Goal: Check status: Check status

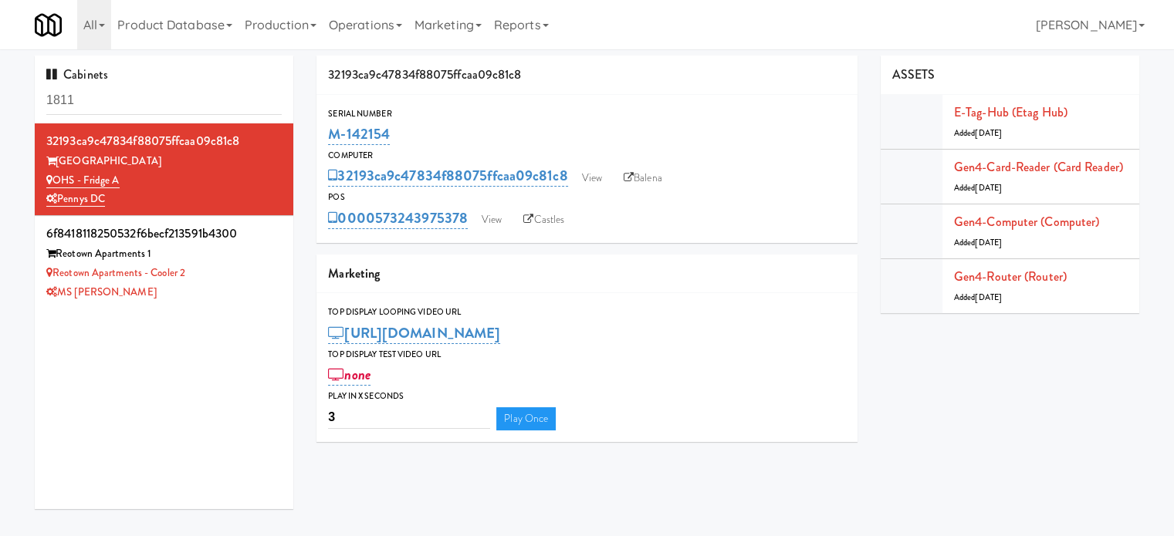
click at [171, 83] on div "Cabinets 1811" at bounding box center [164, 90] width 259 height 68
click at [171, 84] on div "Cabinets 1811" at bounding box center [164, 90] width 259 height 68
click at [161, 103] on input "1811" at bounding box center [163, 100] width 235 height 29
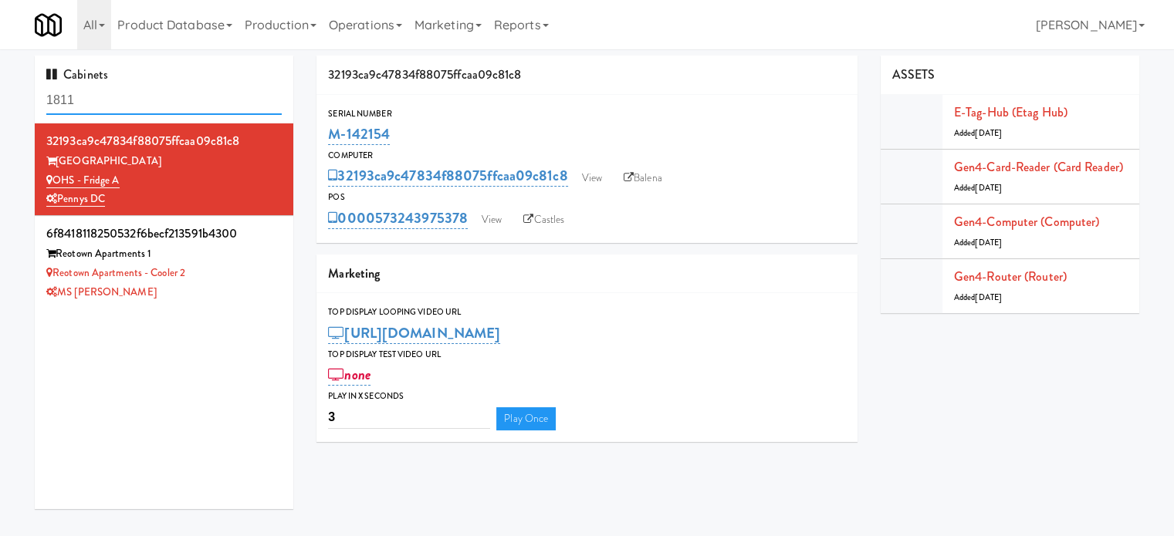
click at [161, 103] on input "1811" at bounding box center [163, 100] width 235 height 29
paste input "Spring & [PERSON_NAME] - Combo Cooler A"
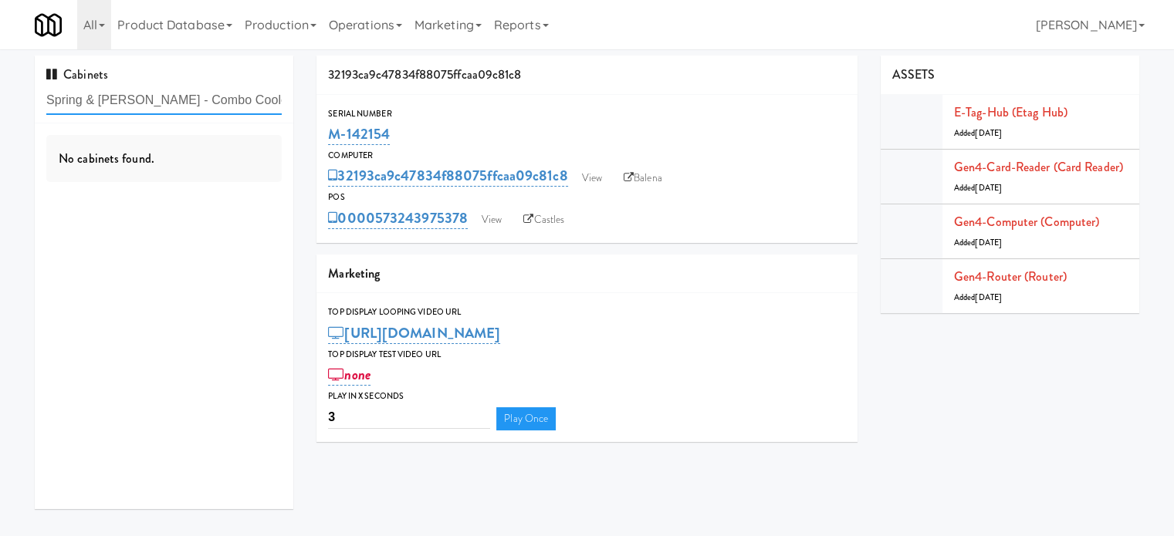
click at [263, 101] on input "Spring & [PERSON_NAME] - Combo Cooler A" at bounding box center [163, 100] width 235 height 29
click at [262, 101] on input "Spring & [PERSON_NAME] - Combo Cooler A" at bounding box center [163, 100] width 235 height 29
type input "Spring & [PERSON_NAME] - Combo Cooler A"
click at [254, 104] on input "Spring & [PERSON_NAME] - Combo Cooler A" at bounding box center [163, 100] width 235 height 29
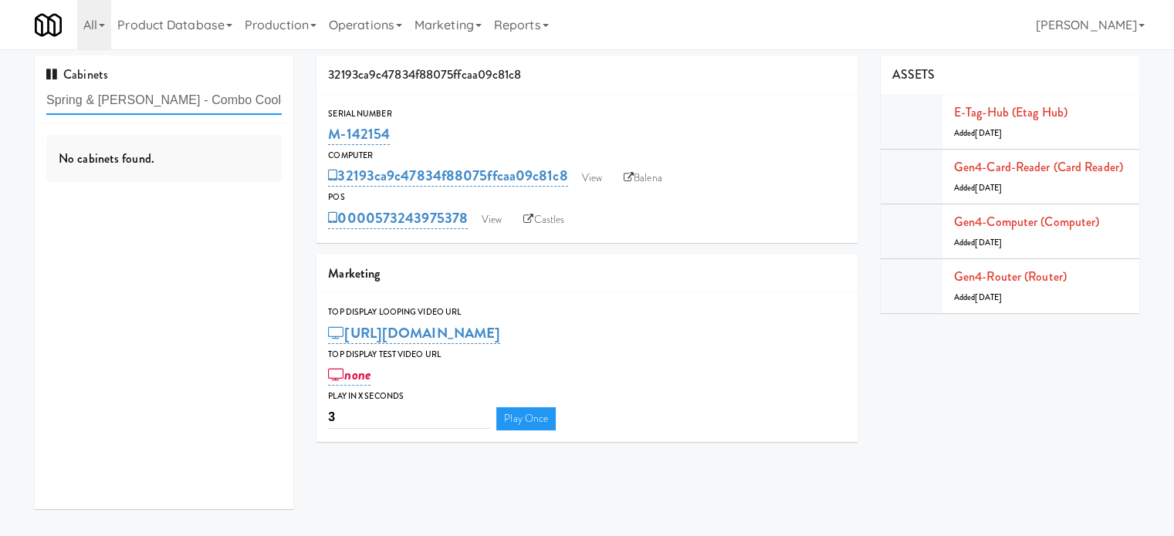
click at [254, 103] on input "Spring & [PERSON_NAME] - Combo Cooler A" at bounding box center [163, 100] width 235 height 29
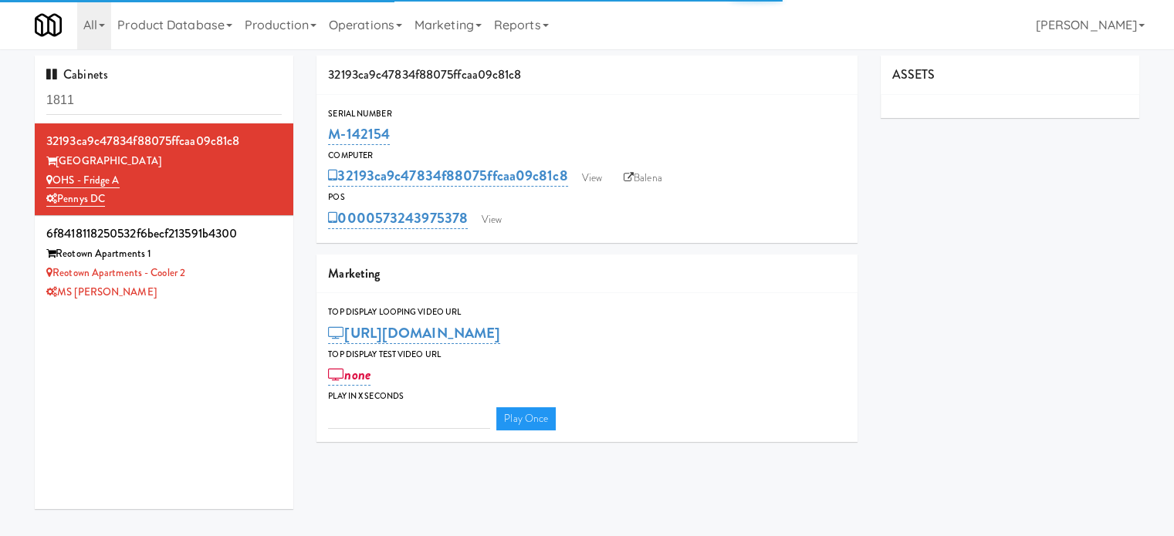
type input "3"
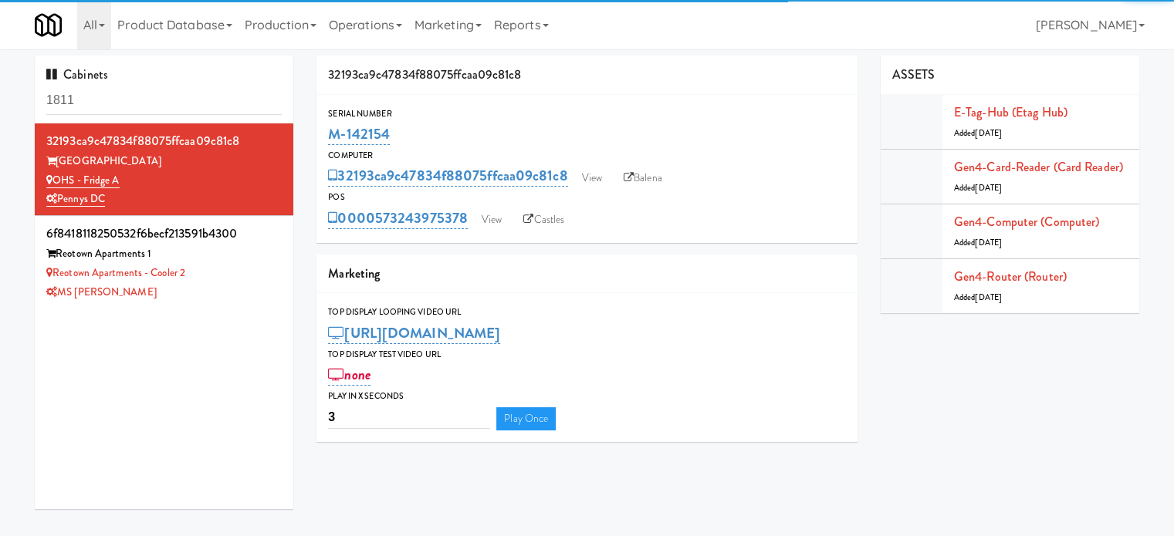
click at [194, 101] on input "1811" at bounding box center [163, 100] width 235 height 29
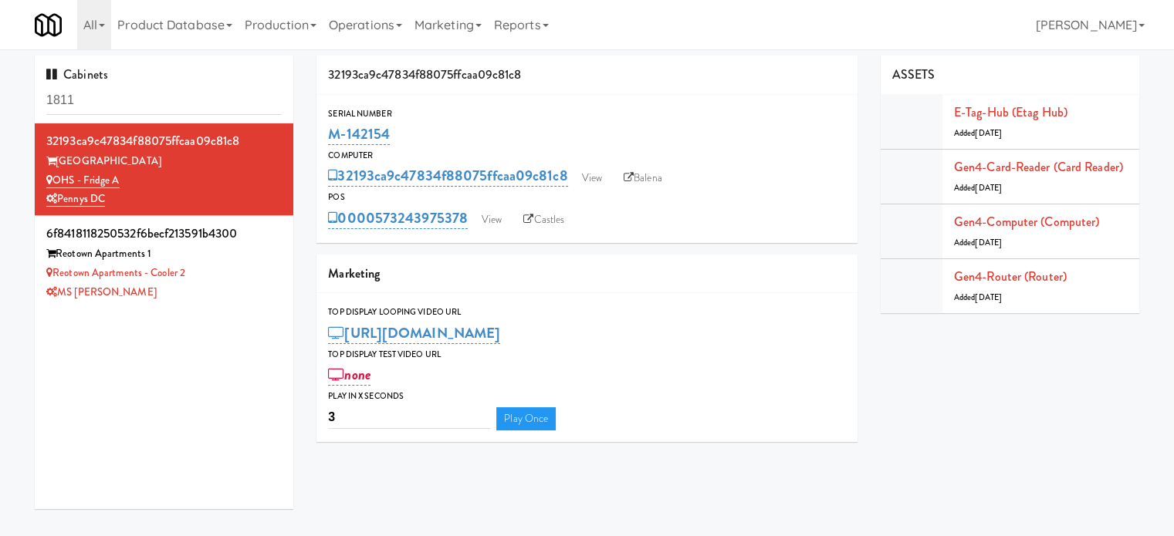
click at [194, 100] on input "1811" at bounding box center [163, 100] width 235 height 29
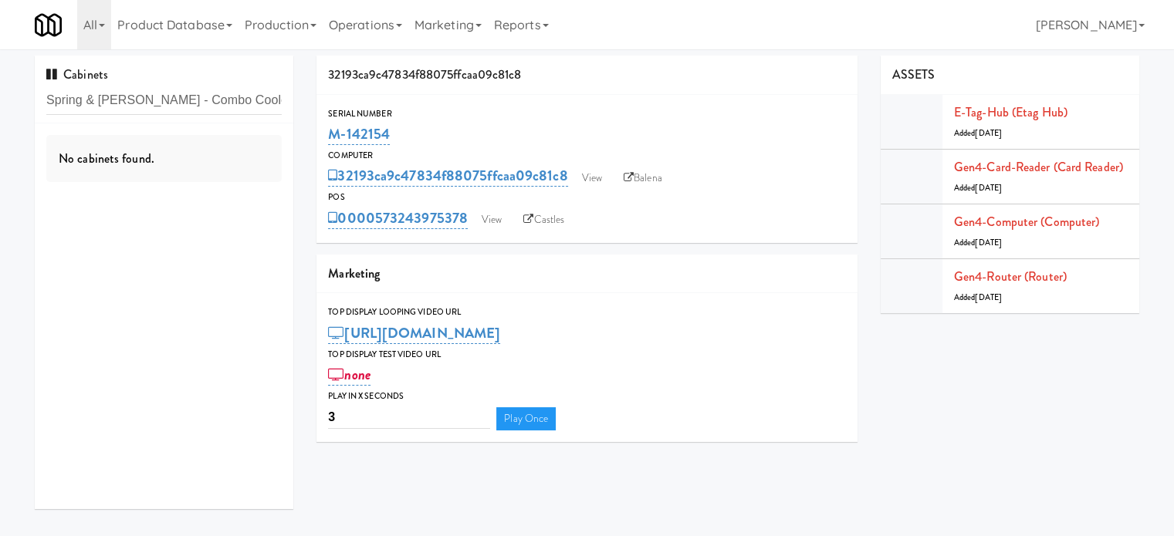
type input "Spring & [PERSON_NAME] - Combo Cooler A"
click at [241, 173] on div "No cabinets found." at bounding box center [163, 159] width 235 height 48
click at [241, 169] on div "No cabinets found." at bounding box center [163, 159] width 235 height 48
click at [379, 20] on link "Operations" at bounding box center [366, 24] width 86 height 49
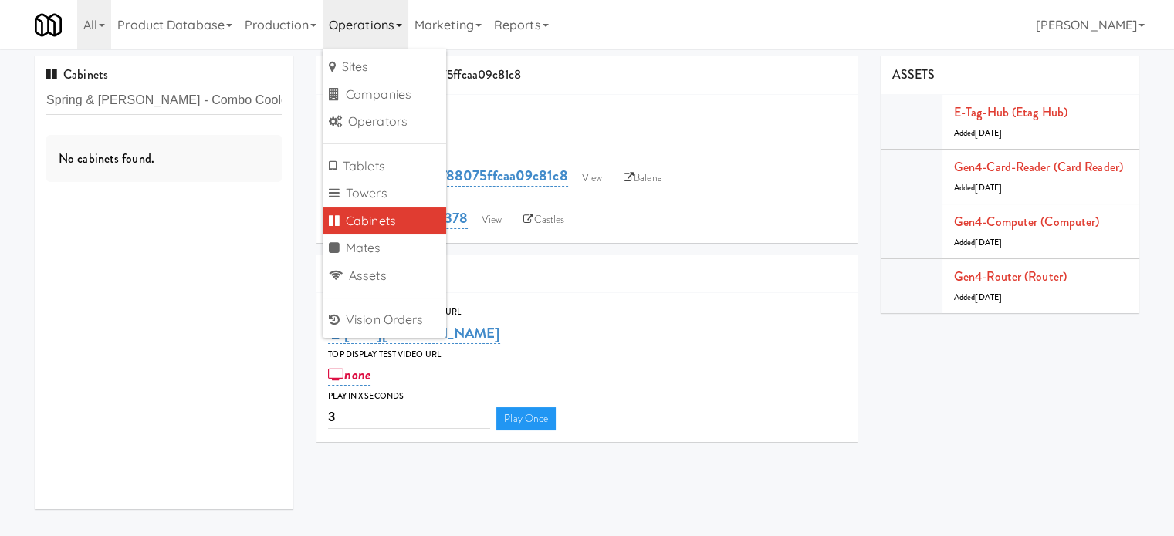
click at [373, 227] on link "Cabinets" at bounding box center [384, 222] width 123 height 28
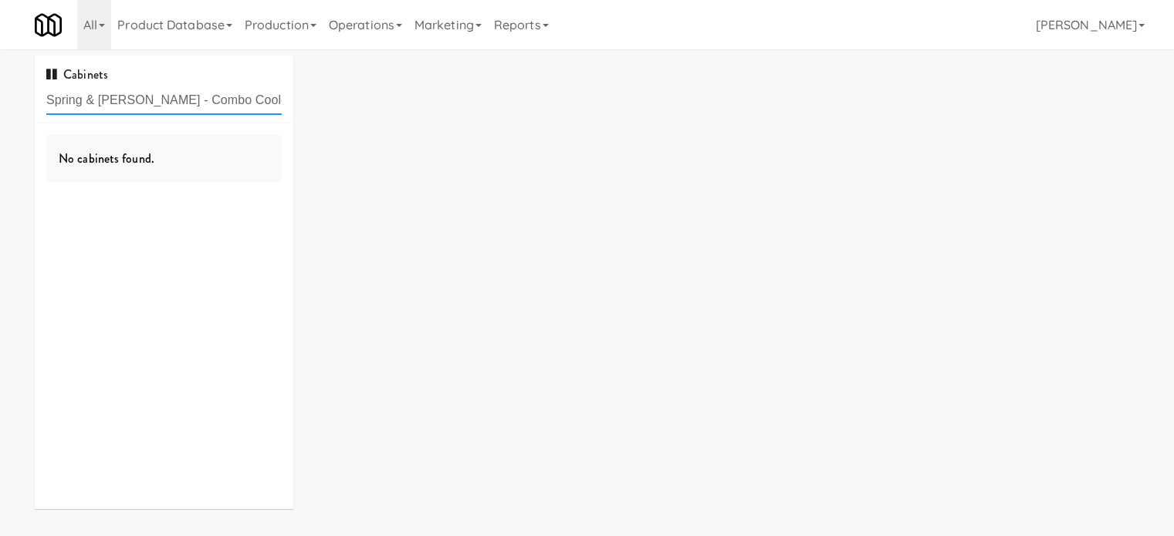
click at [259, 103] on input "Spring & [PERSON_NAME] - Combo Cooler A" at bounding box center [163, 100] width 235 height 29
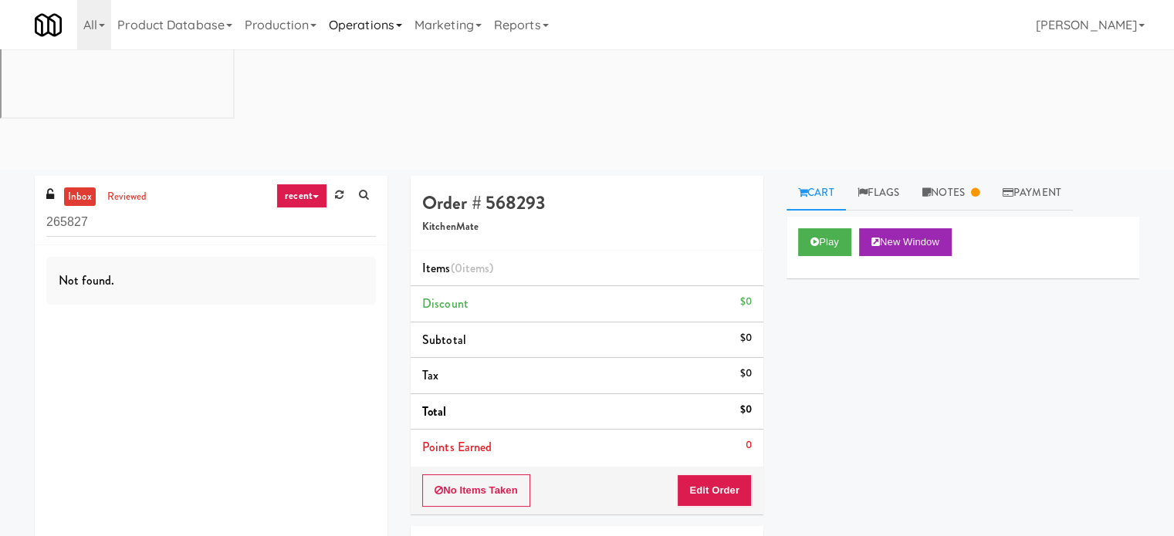
drag, startPoint x: 401, startPoint y: 6, endPoint x: 394, endPoint y: 12, distance: 9.4
click at [401, 7] on link "Operations" at bounding box center [366, 24] width 86 height 49
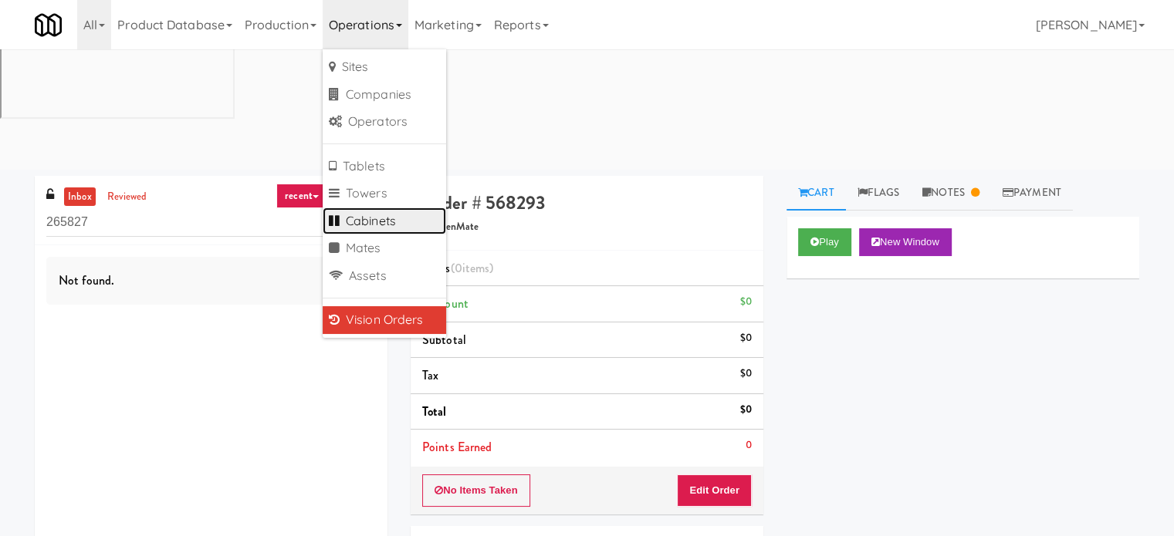
click at [382, 221] on link "Cabinets" at bounding box center [384, 222] width 123 height 28
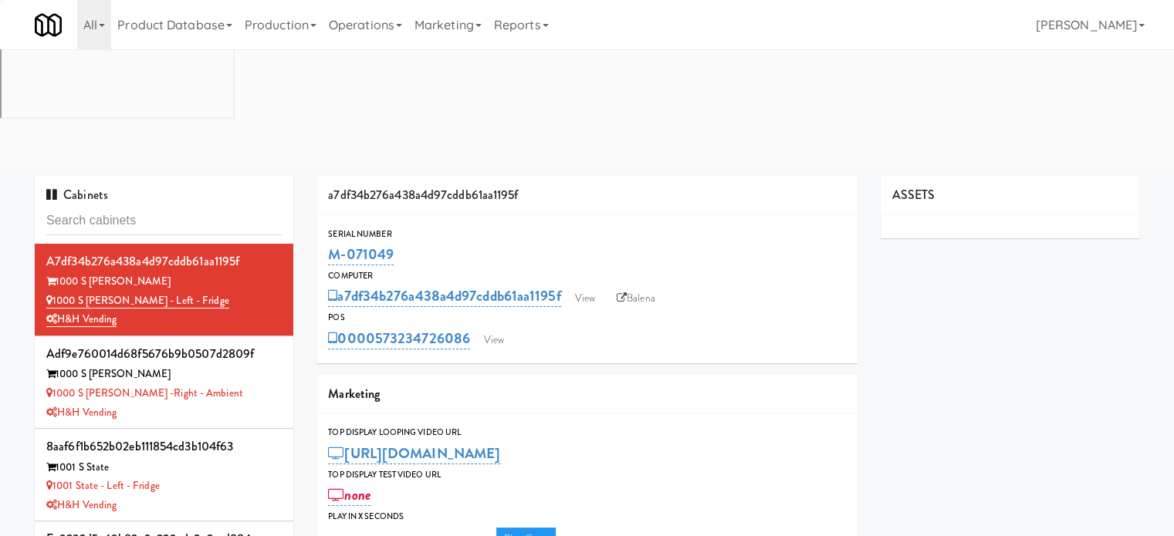
click at [158, 207] on input "text" at bounding box center [163, 221] width 235 height 29
type input "3"
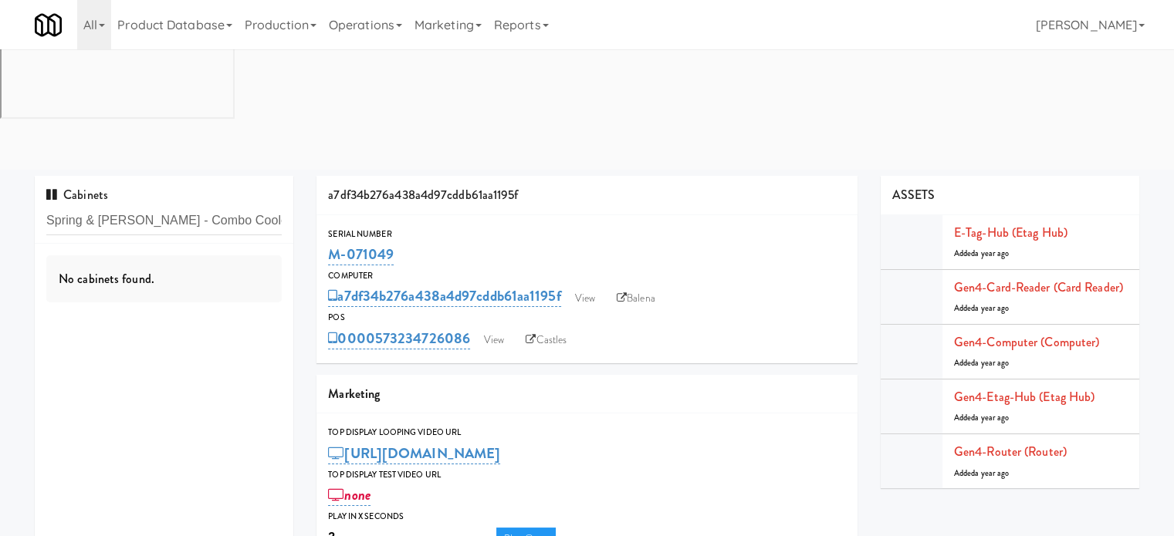
drag, startPoint x: 258, startPoint y: 99, endPoint x: 140, endPoint y: 104, distance: 118.2
click at [140, 207] on input "Spring & [PERSON_NAME] - Combo Cooler A" at bounding box center [163, 221] width 235 height 29
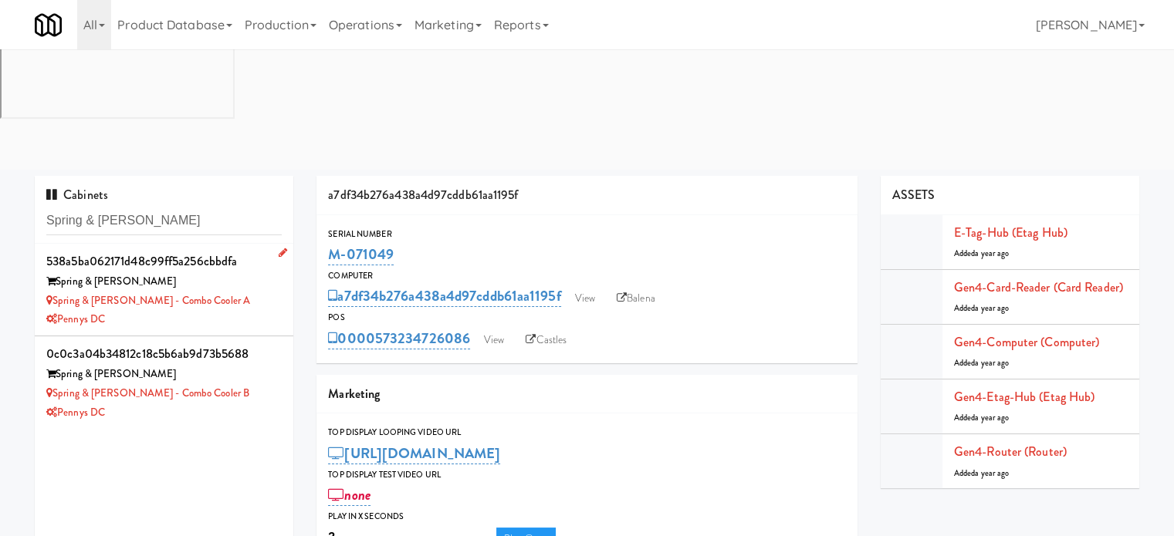
type input "Spring & Thayer"
click at [240, 310] on div "Pennys DC" at bounding box center [163, 319] width 235 height 19
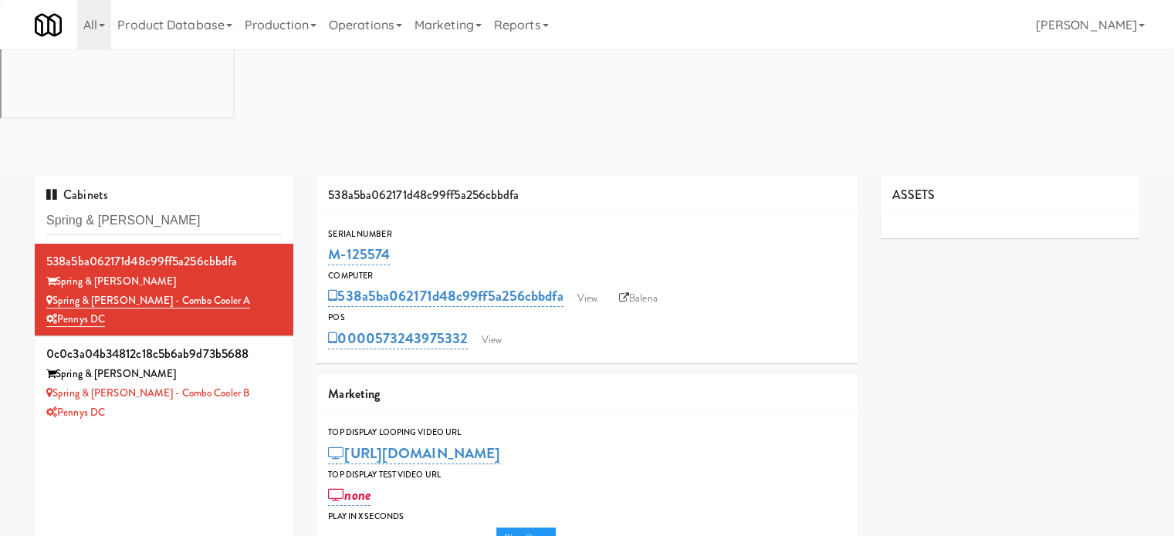
type input "3"
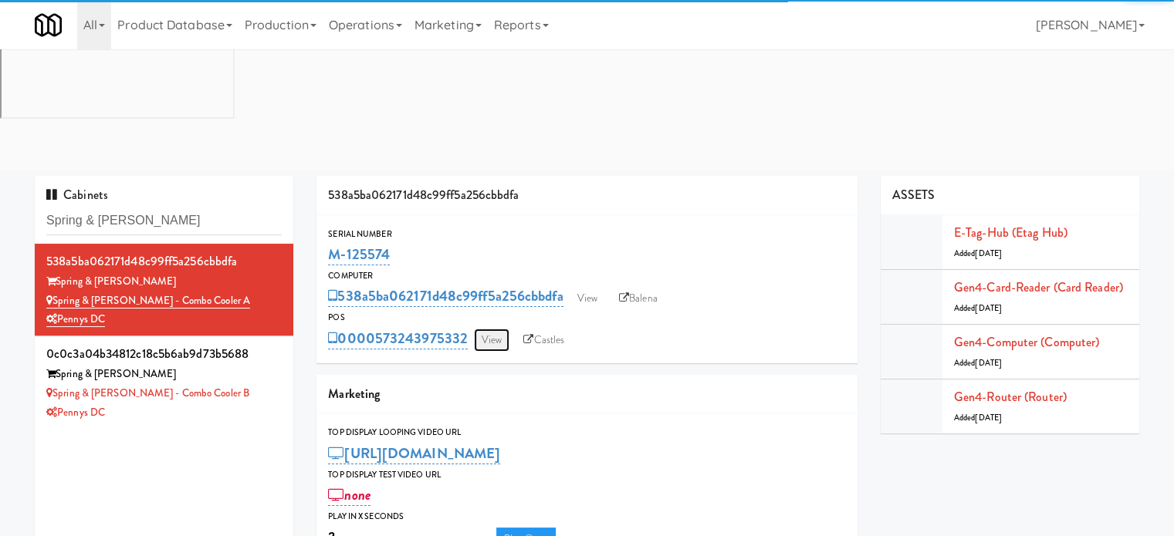
click at [492, 329] on link "View" at bounding box center [491, 340] width 35 height 23
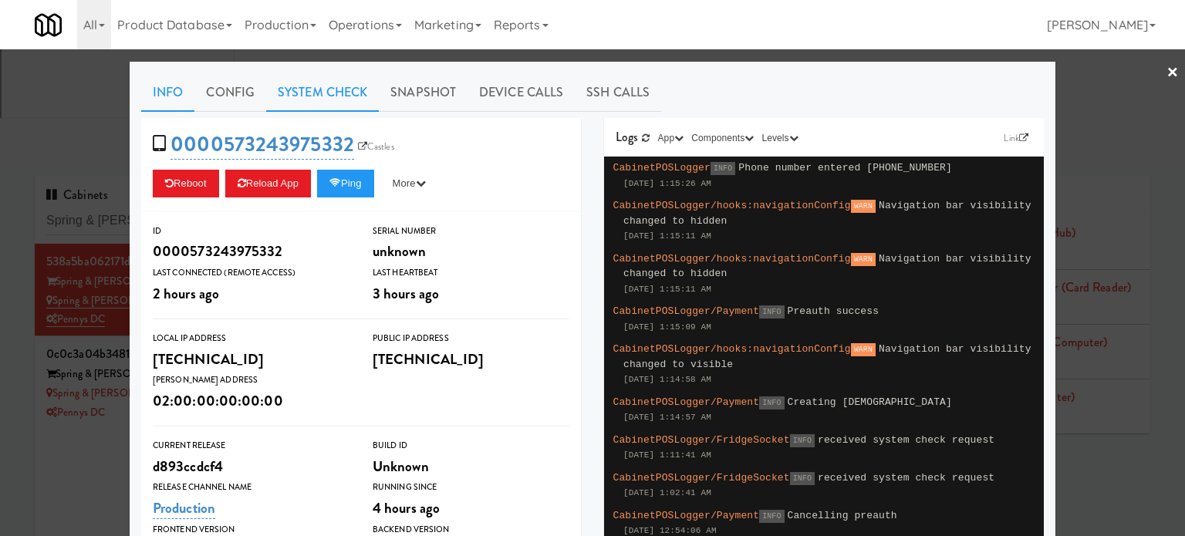
click at [297, 100] on link "System Check" at bounding box center [322, 92] width 113 height 39
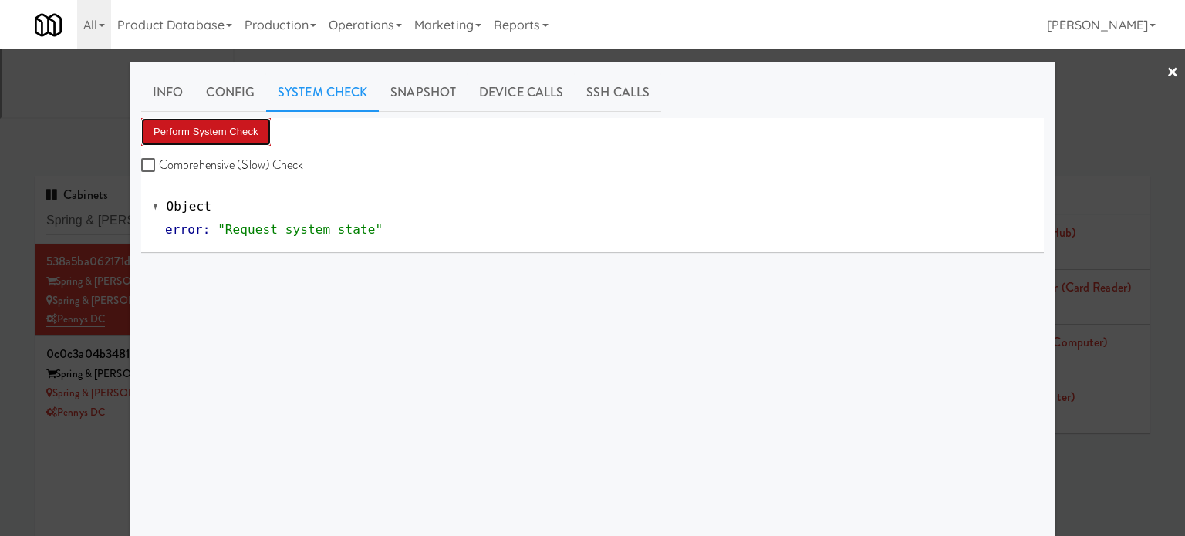
click at [236, 138] on button "Perform System Check" at bounding box center [206, 132] width 130 height 28
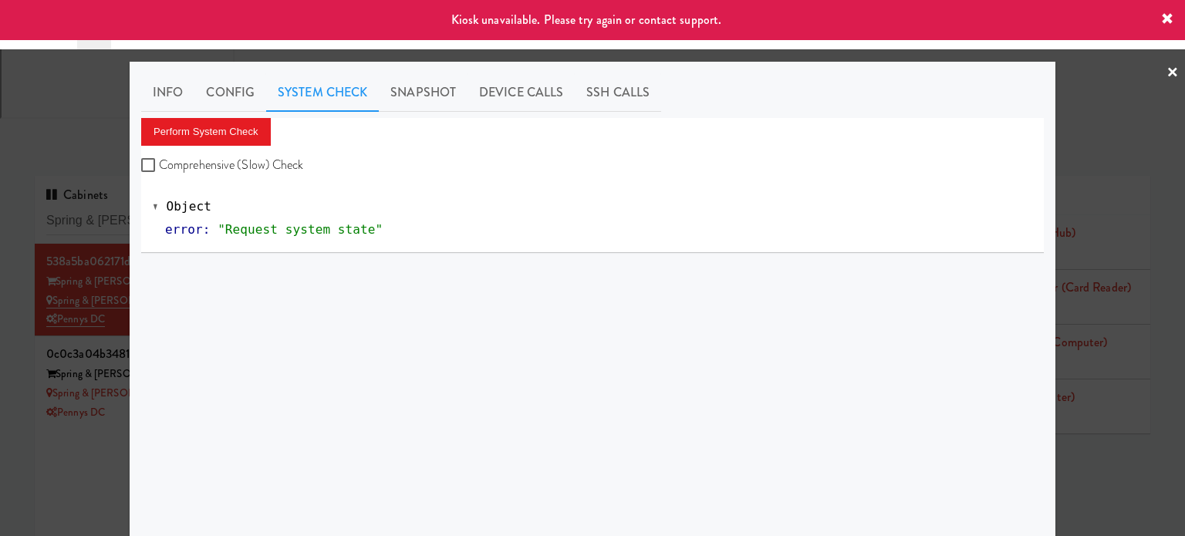
click at [101, 310] on div at bounding box center [592, 268] width 1185 height 536
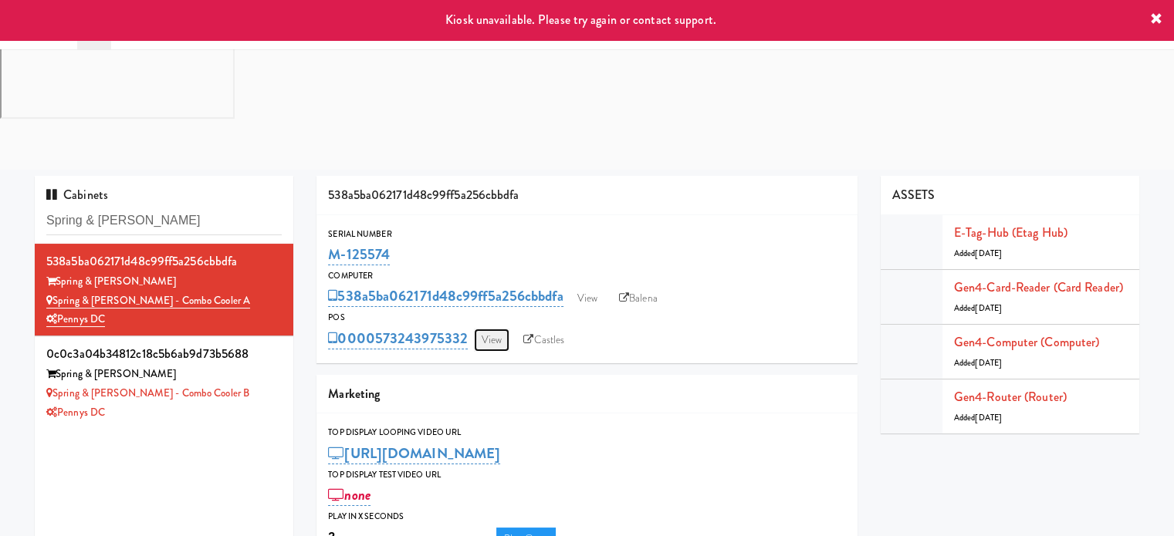
click at [499, 329] on link "View" at bounding box center [491, 340] width 35 height 23
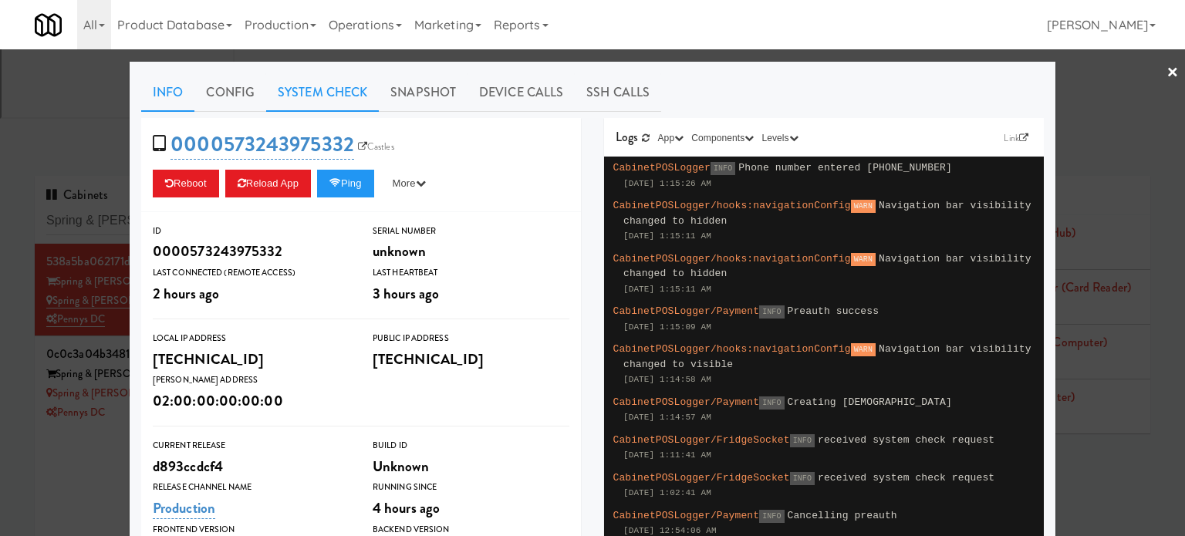
click at [330, 83] on link "System Check" at bounding box center [322, 92] width 113 height 39
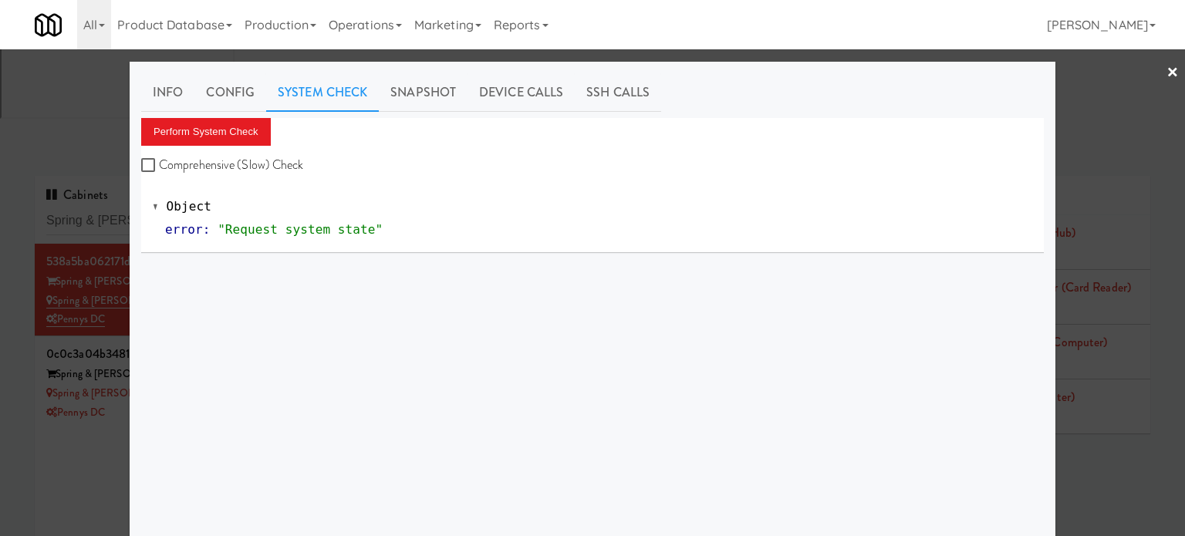
drag, startPoint x: 31, startPoint y: 422, endPoint x: 188, endPoint y: 299, distance: 199.0
click at [34, 419] on div at bounding box center [592, 268] width 1185 height 536
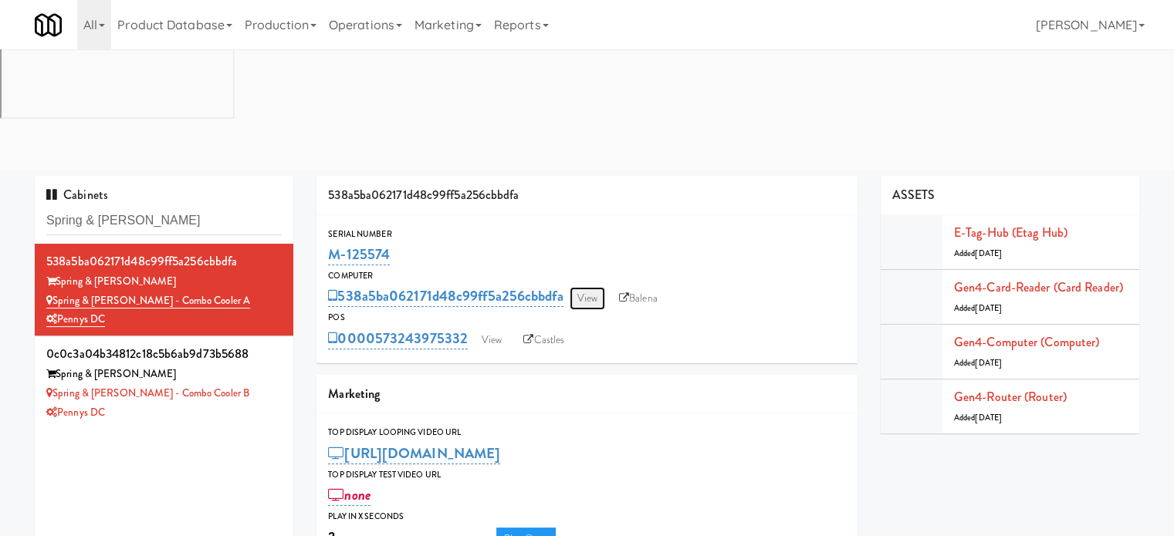
click at [598, 287] on link "View" at bounding box center [586, 298] width 35 height 23
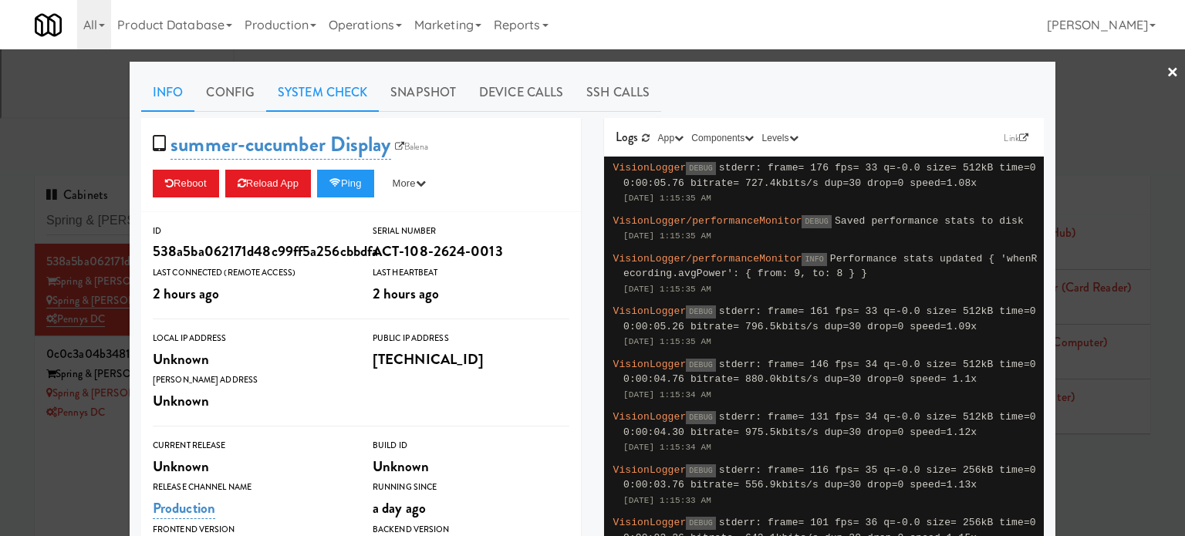
click at [324, 89] on link "System Check" at bounding box center [322, 92] width 113 height 39
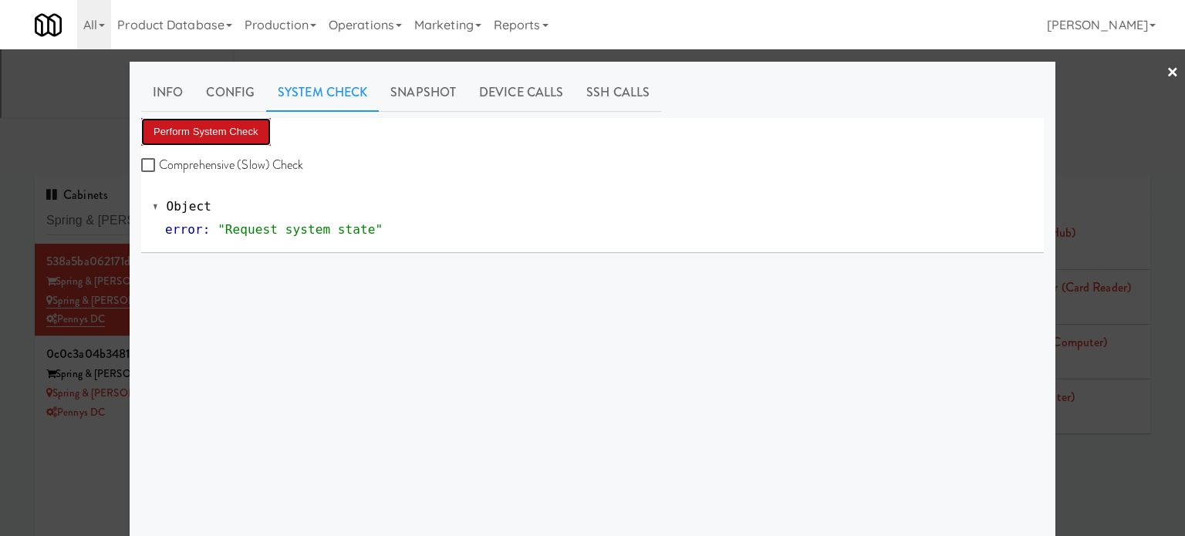
click at [234, 131] on button "Perform System Check" at bounding box center [206, 132] width 130 height 28
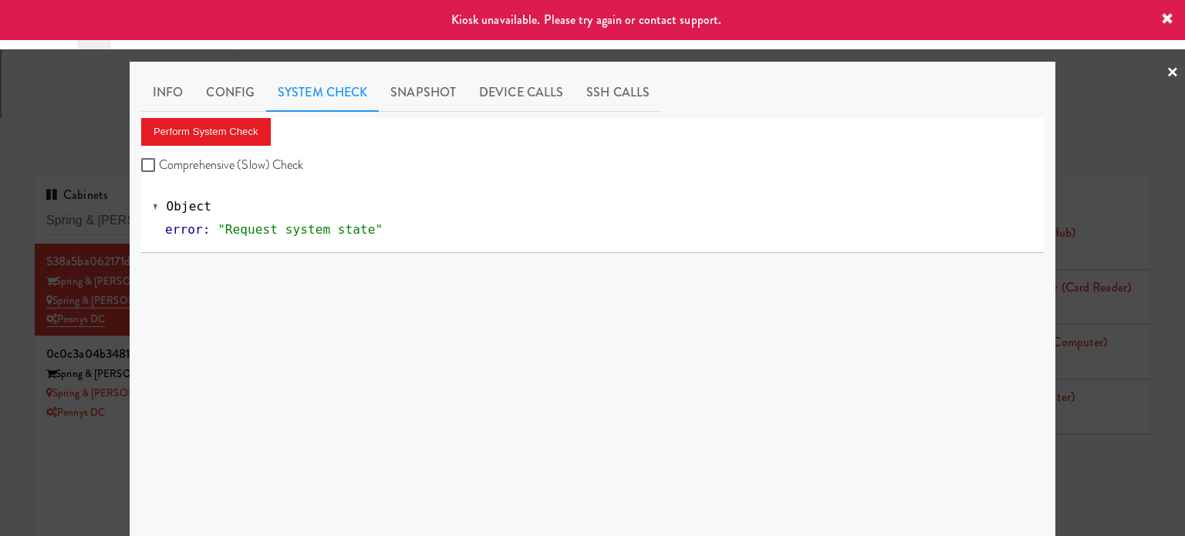
click at [90, 346] on div at bounding box center [592, 268] width 1185 height 536
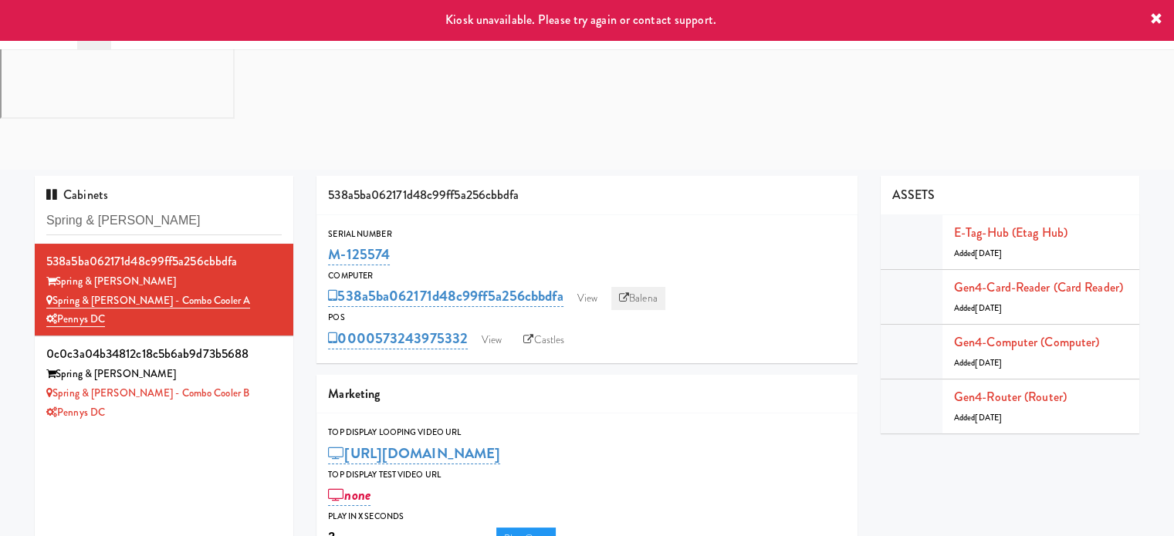
click at [634, 287] on link "Balena" at bounding box center [638, 298] width 54 height 23
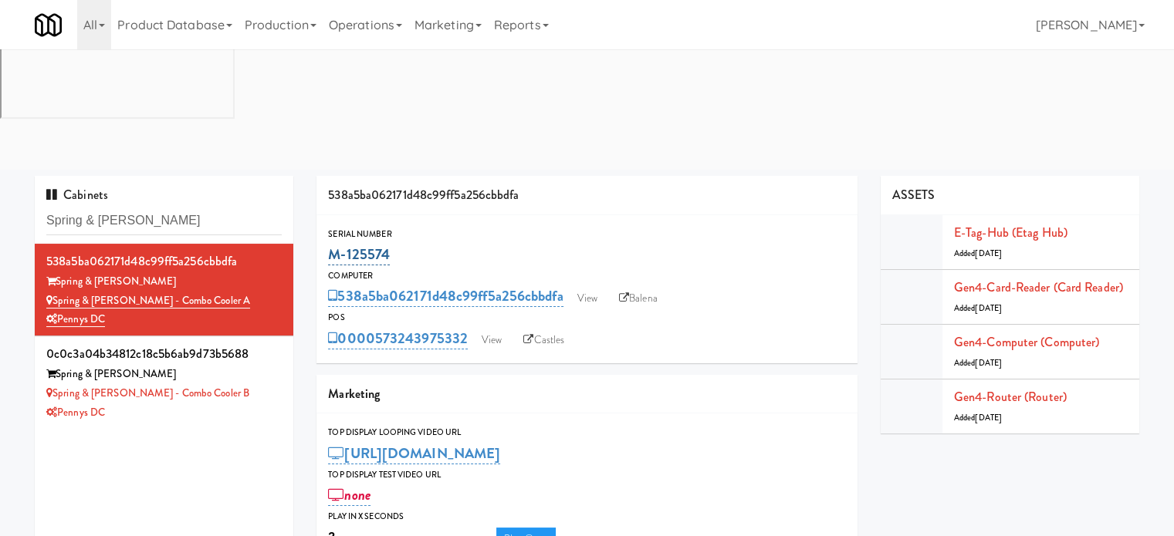
drag, startPoint x: 395, startPoint y: 130, endPoint x: 331, endPoint y: 132, distance: 64.1
click at [331, 242] on div "M-125574" at bounding box center [587, 255] width 518 height 26
copy link "M-125574"
